Goal: Information Seeking & Learning: Learn about a topic

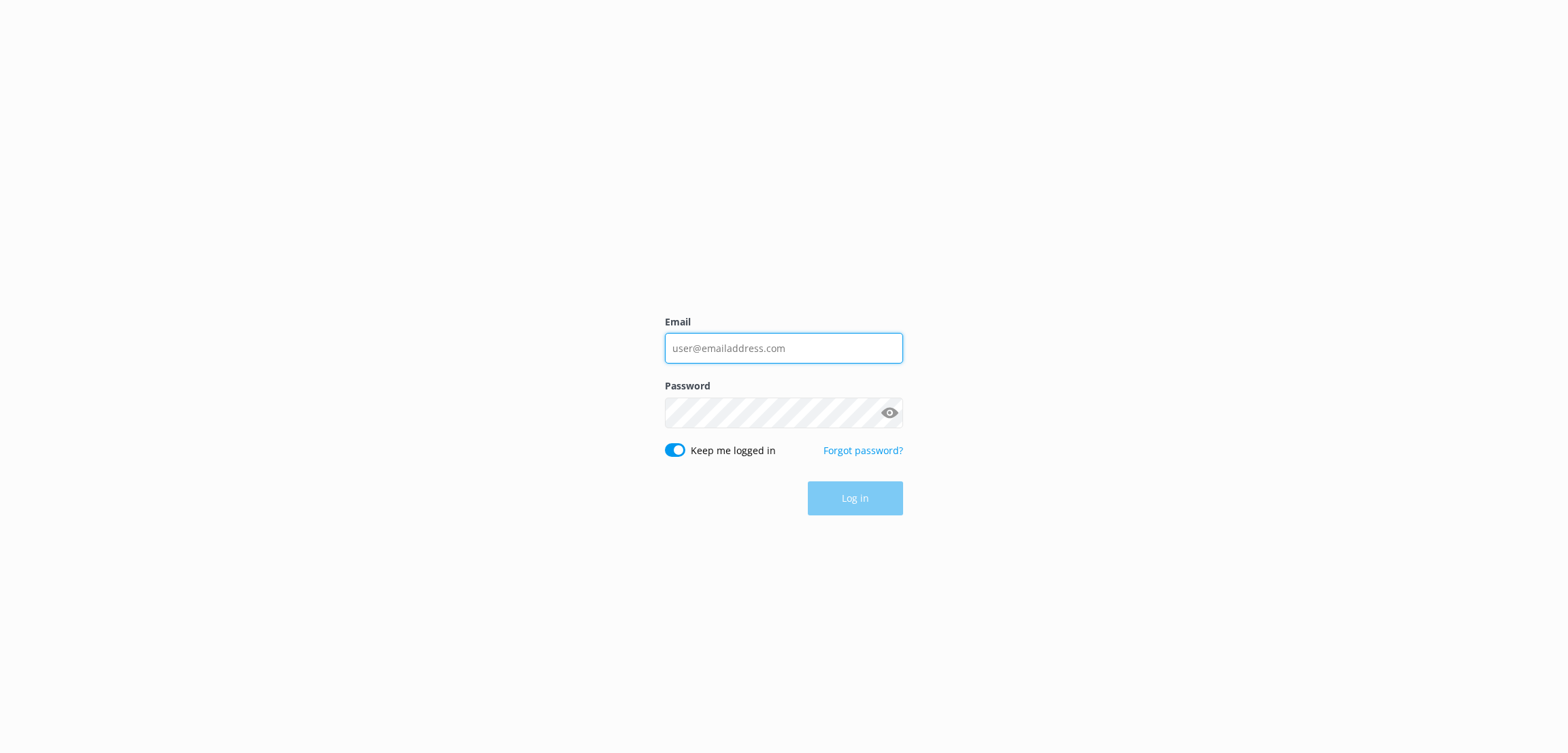
type input "[EMAIL_ADDRESS][PERSON_NAME][DOMAIN_NAME]"
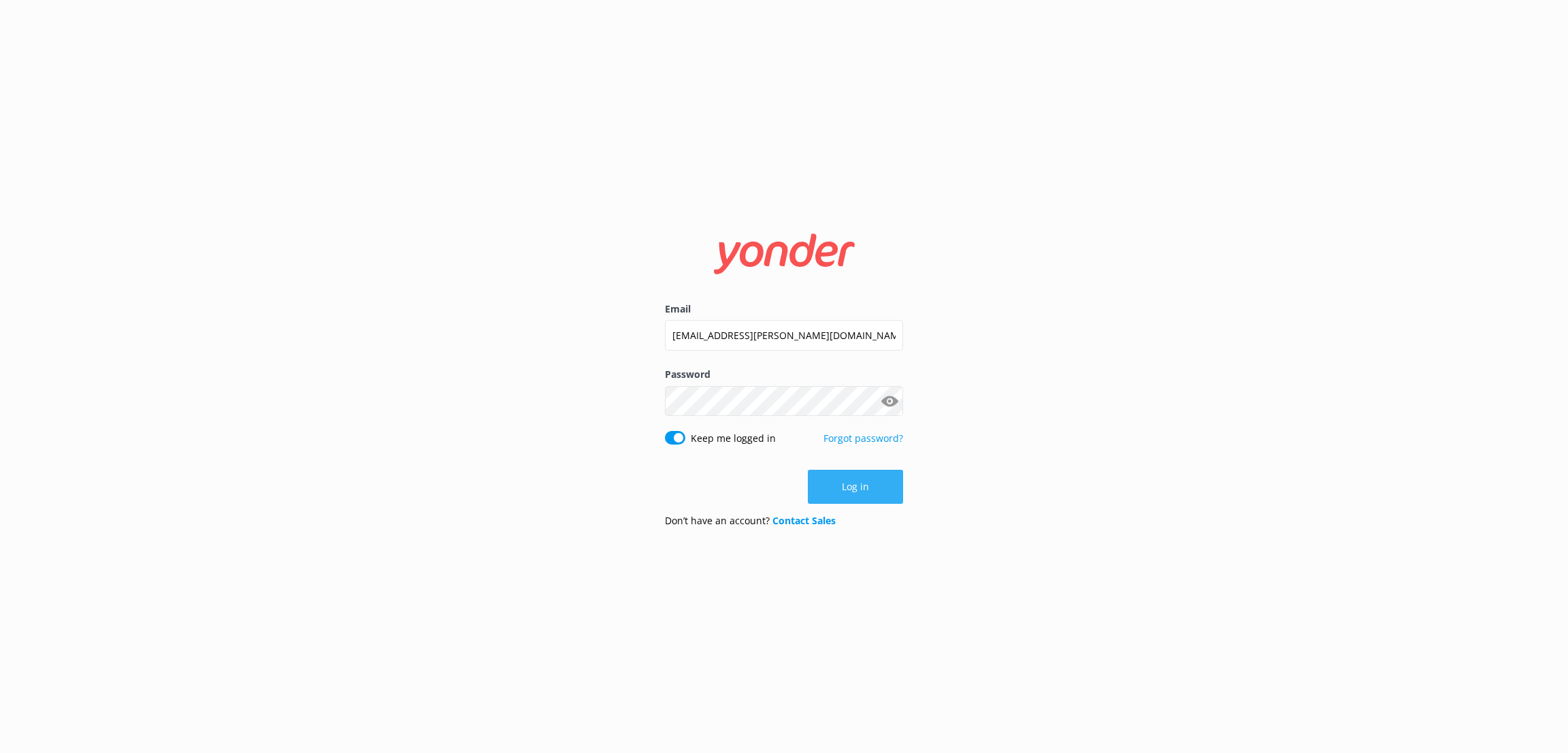
click at [877, 494] on button "Log in" at bounding box center [855, 486] width 95 height 34
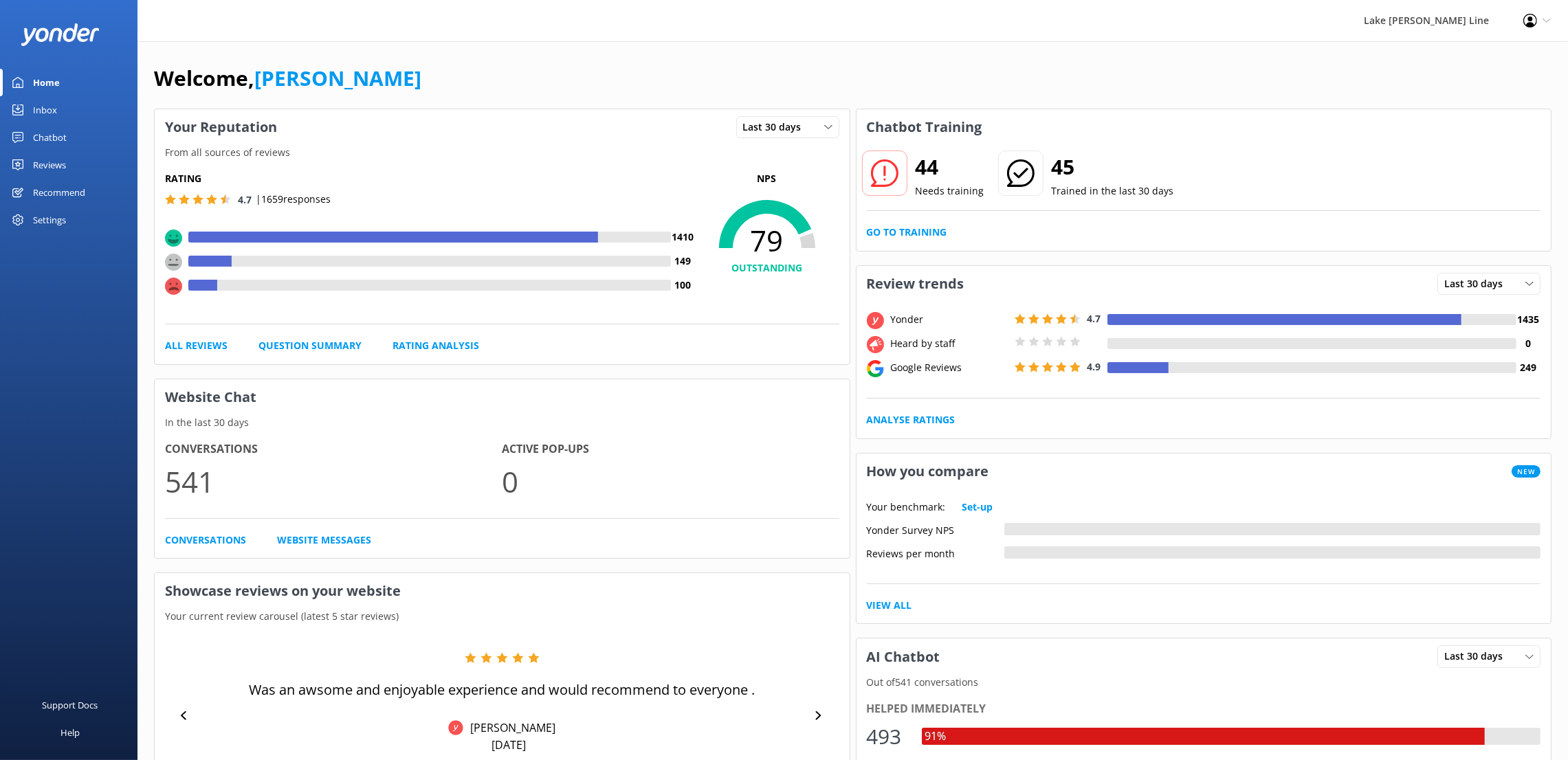
click at [838, 137] on div "Last 30 days Last 7 days Last 30 days" at bounding box center [788, 127] width 124 height 35
click at [838, 136] on div "Last 30 days Last 7 days Last 30 days" at bounding box center [787, 127] width 103 height 22
click at [800, 54] on div "Welcome, [PERSON_NAME] Your Reputation Last 30 days Last 7 days Last 30 days Fr…" at bounding box center [853, 583] width 1430 height 1083
click at [48, 163] on div "Reviews" at bounding box center [50, 165] width 33 height 28
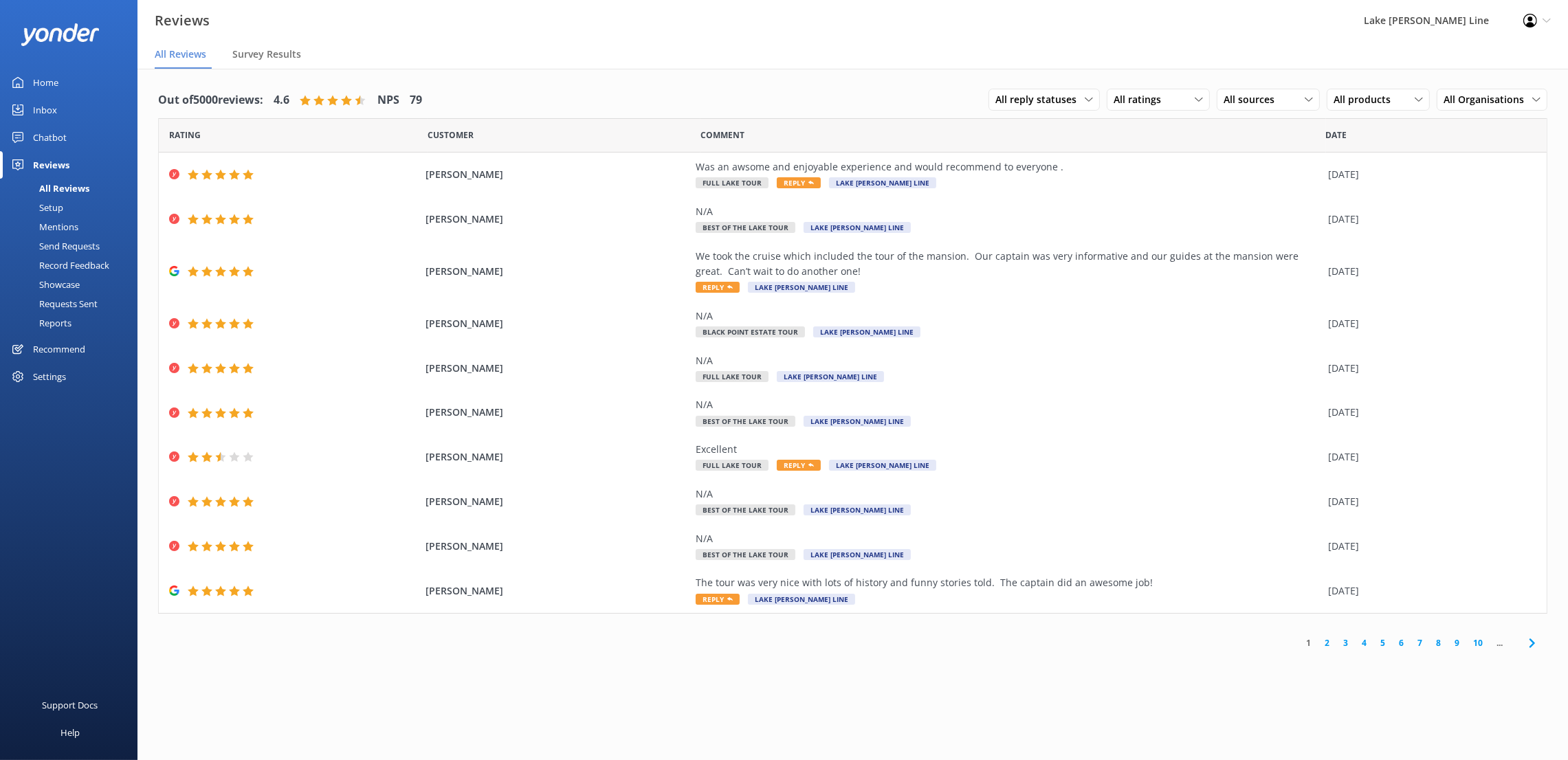
click at [48, 186] on div "All Reviews" at bounding box center [48, 189] width 81 height 20
click at [57, 319] on div "Reports" at bounding box center [39, 323] width 63 height 20
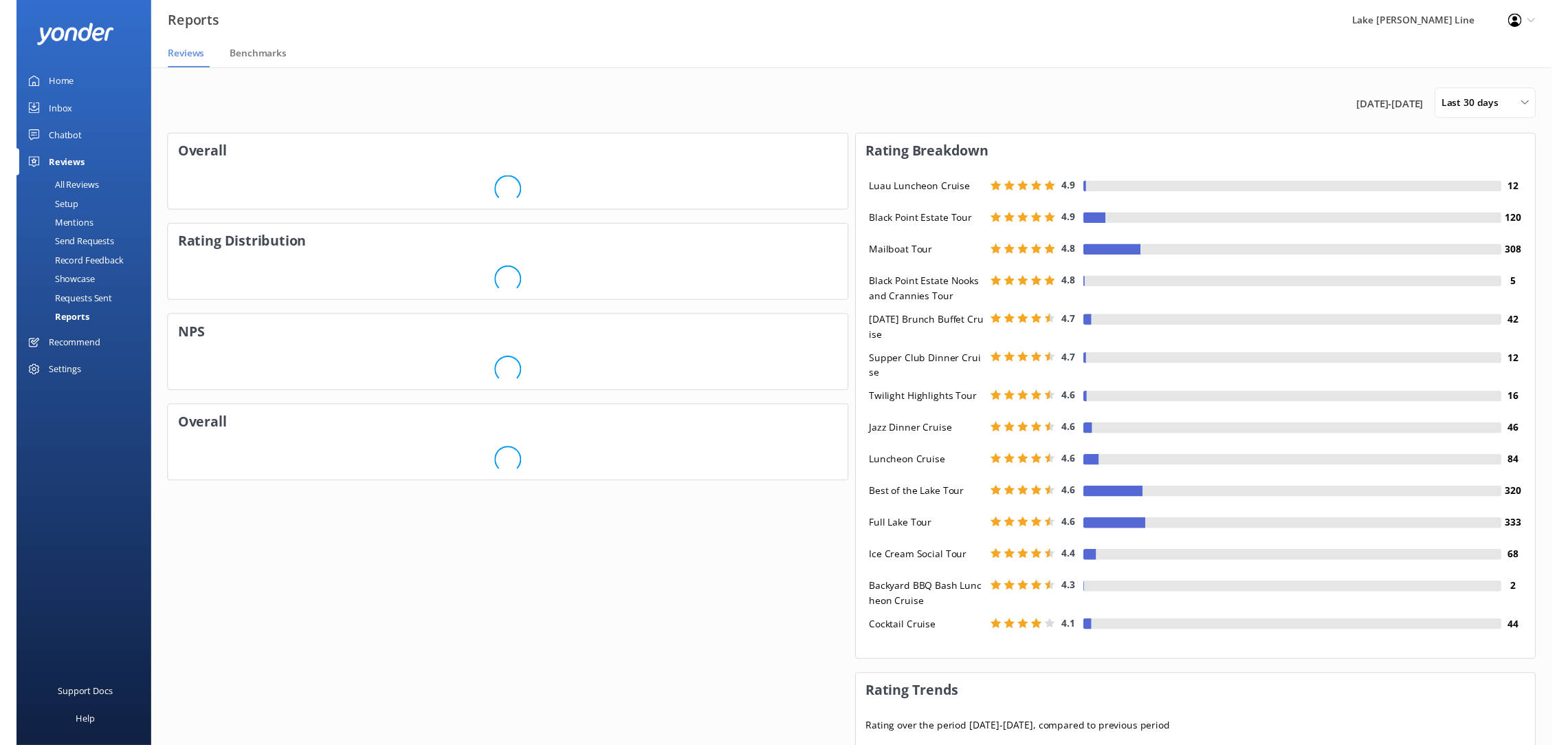
scroll to position [131, 678]
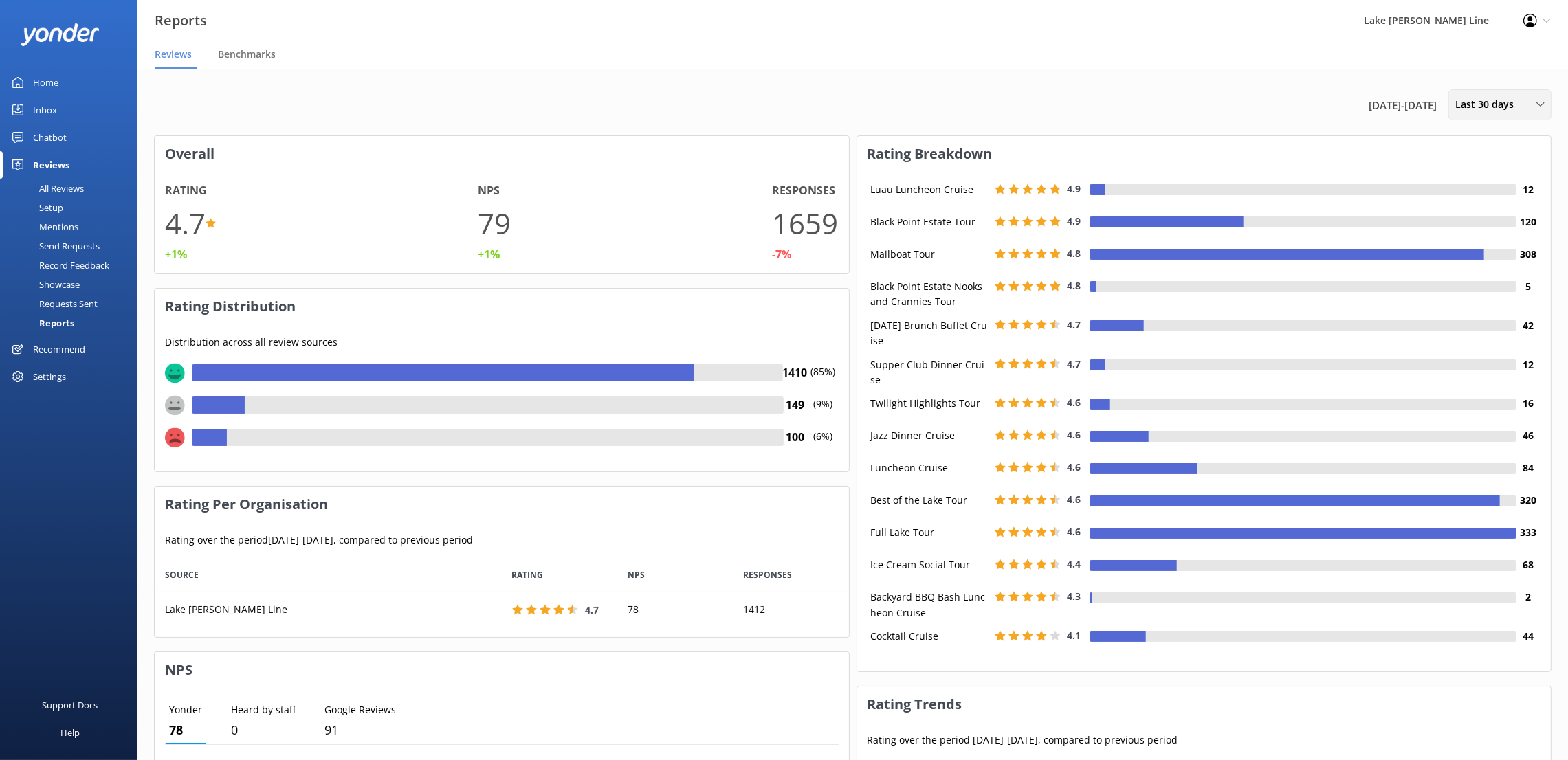
click at [1517, 99] on span "Last 30 days" at bounding box center [1488, 104] width 67 height 15
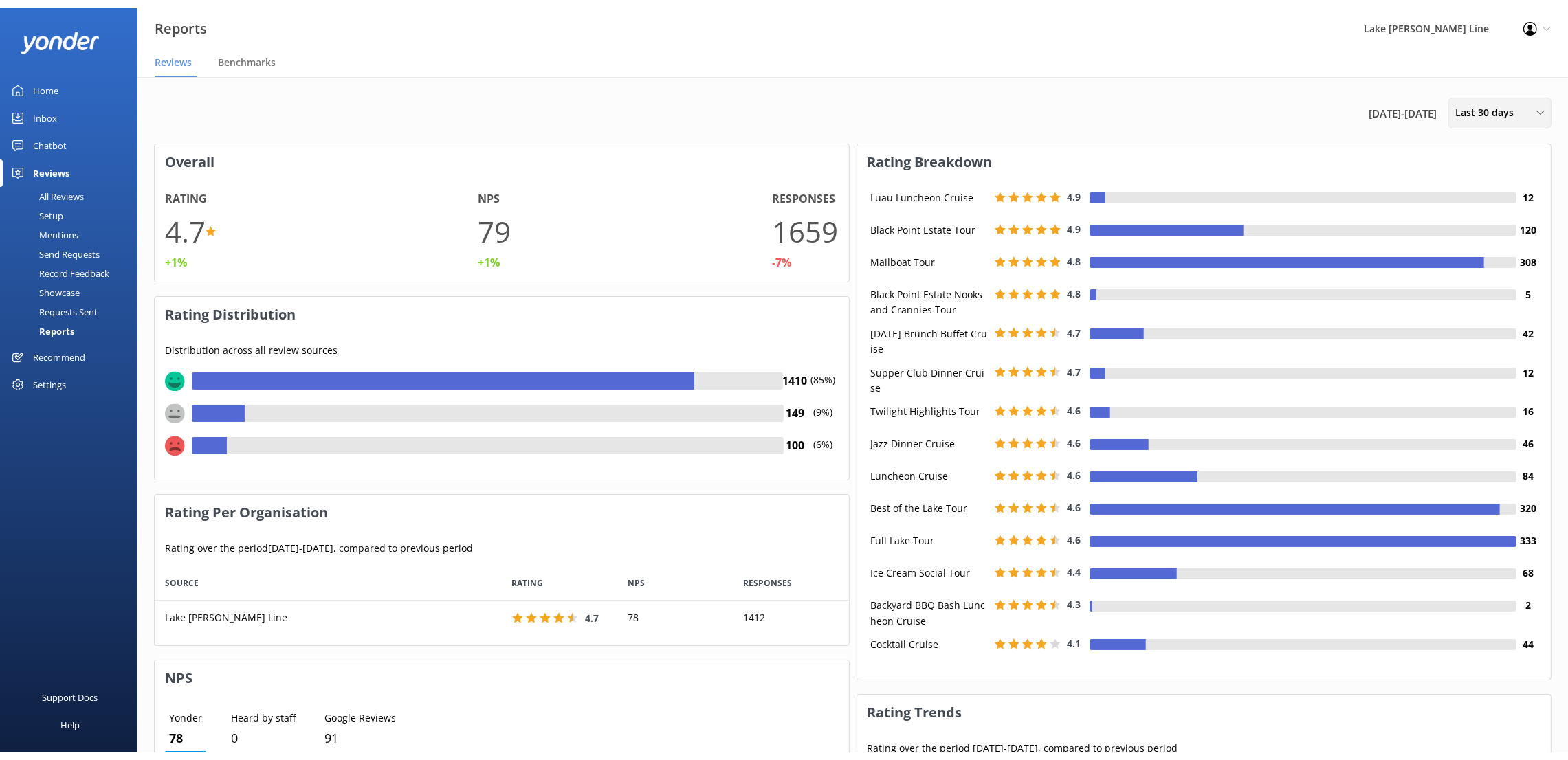
scroll to position [63, 678]
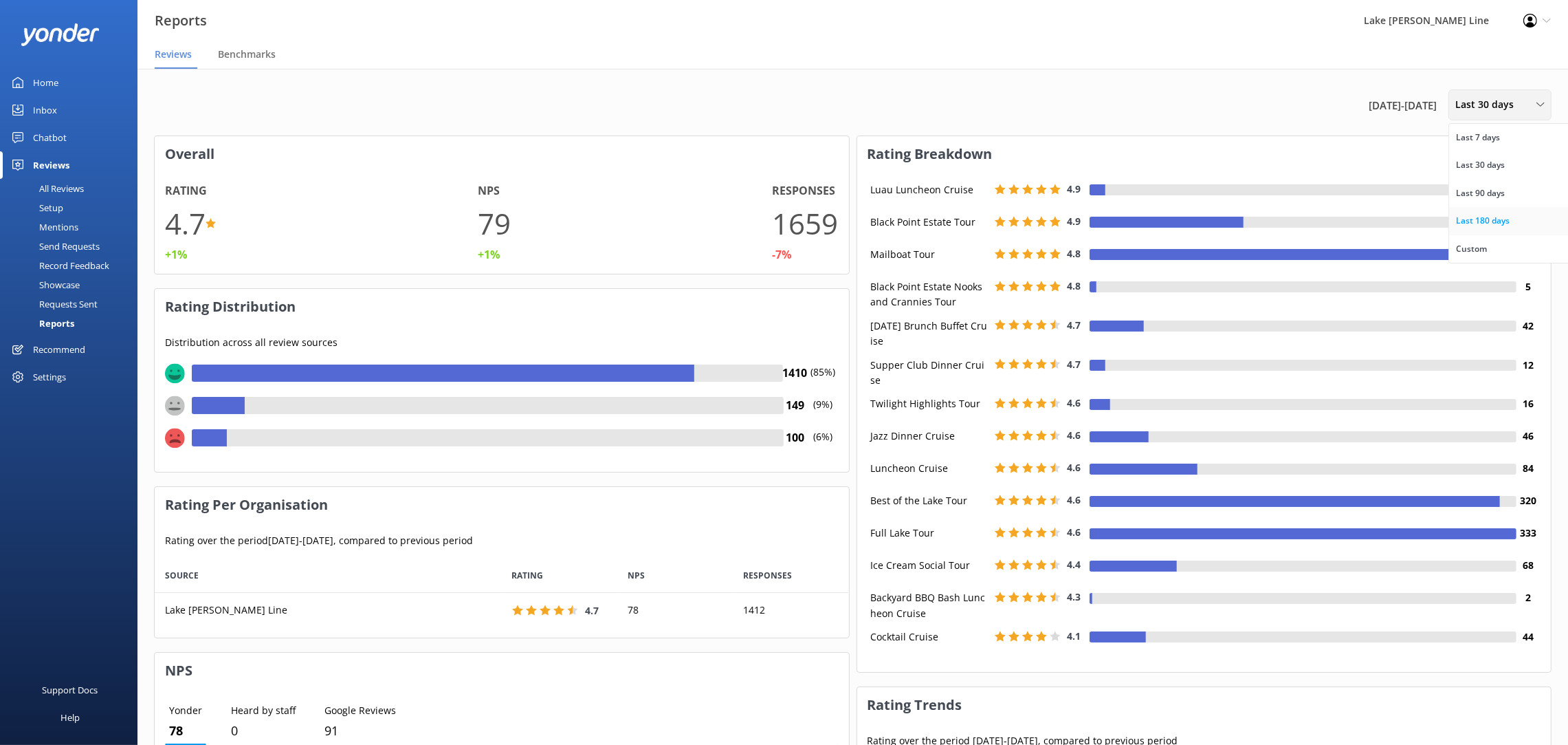
click at [1475, 222] on div "Last 180 days" at bounding box center [1482, 220] width 54 height 14
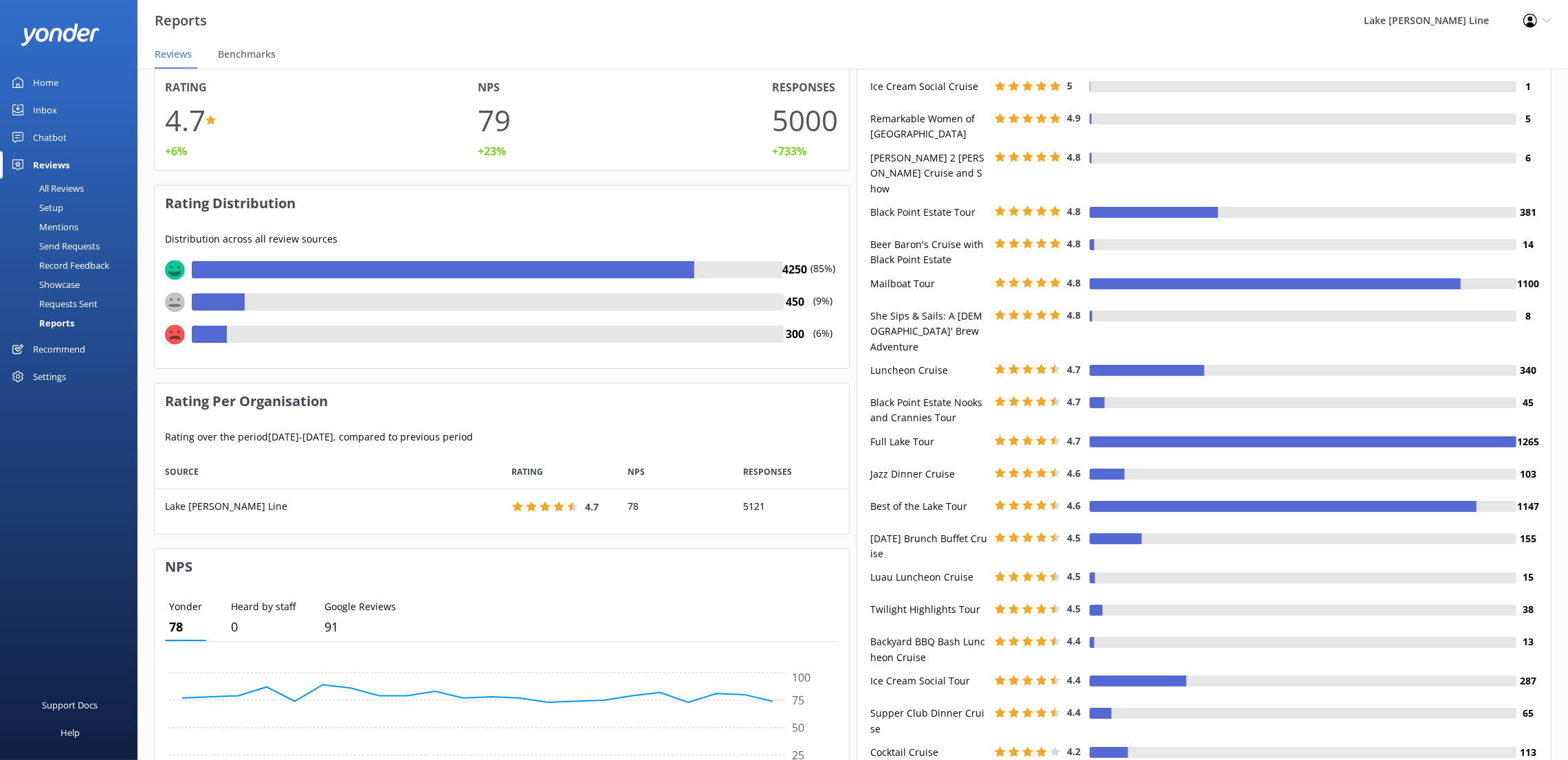
scroll to position [0, 0]
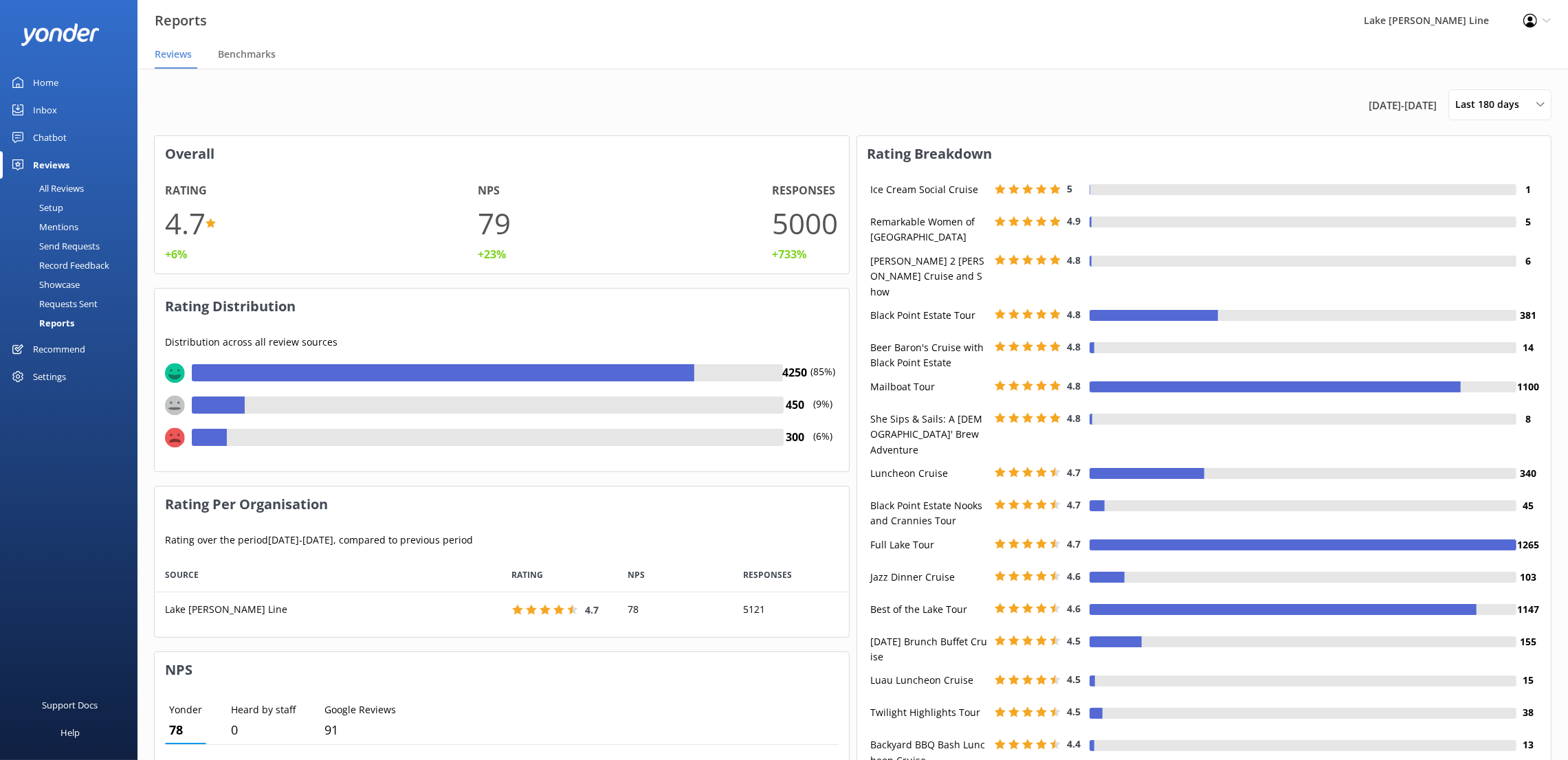
drag, startPoint x: 1541, startPoint y: 475, endPoint x: 1541, endPoint y: 459, distance: 16.0
click at [1541, 459] on div "Ice Cream Social Cruise 5 1 Remarkable Women of [GEOGRAPHIC_DATA] 4.9 5 [PERSON…" at bounding box center [1204, 570] width 694 height 797
